Goal: Information Seeking & Learning: Learn about a topic

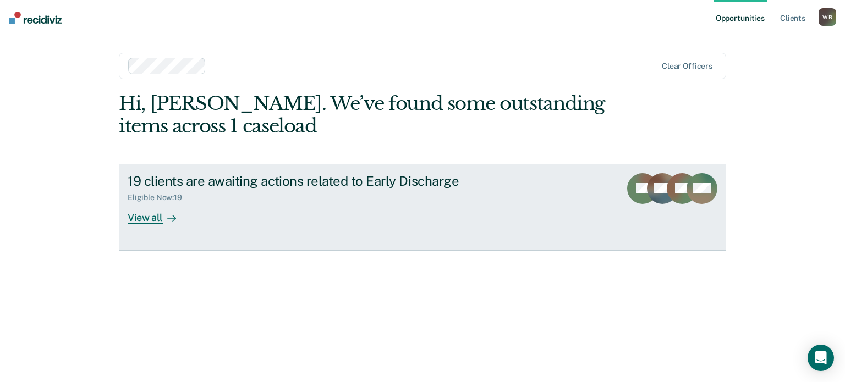
click at [156, 215] on div "View all" at bounding box center [159, 212] width 62 height 21
